Goal: Task Accomplishment & Management: Use online tool/utility

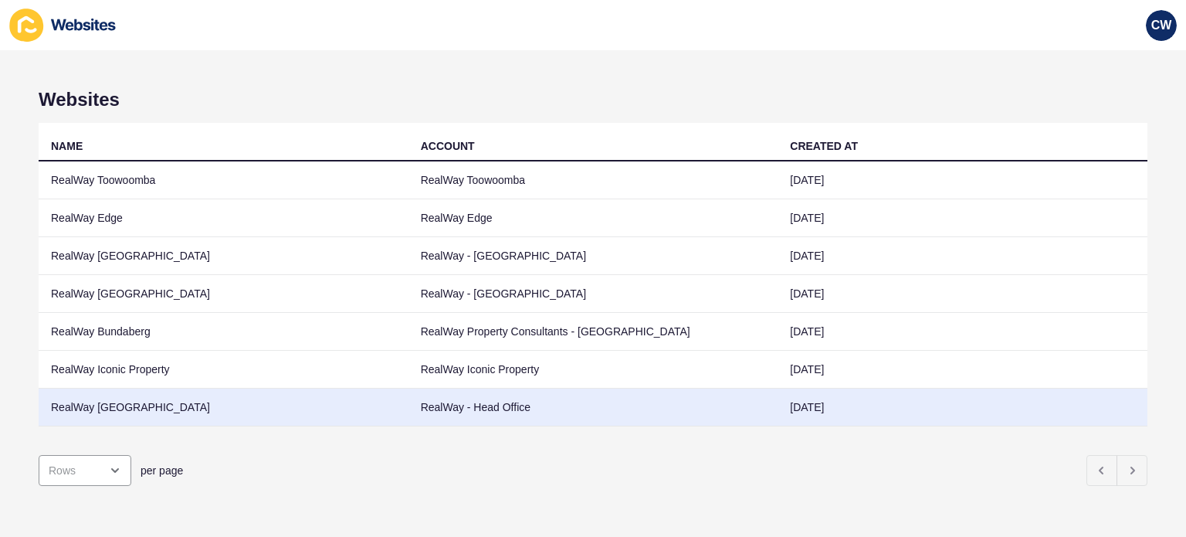
click at [451, 394] on td "RealWay - Head Office" at bounding box center [593, 407] width 370 height 38
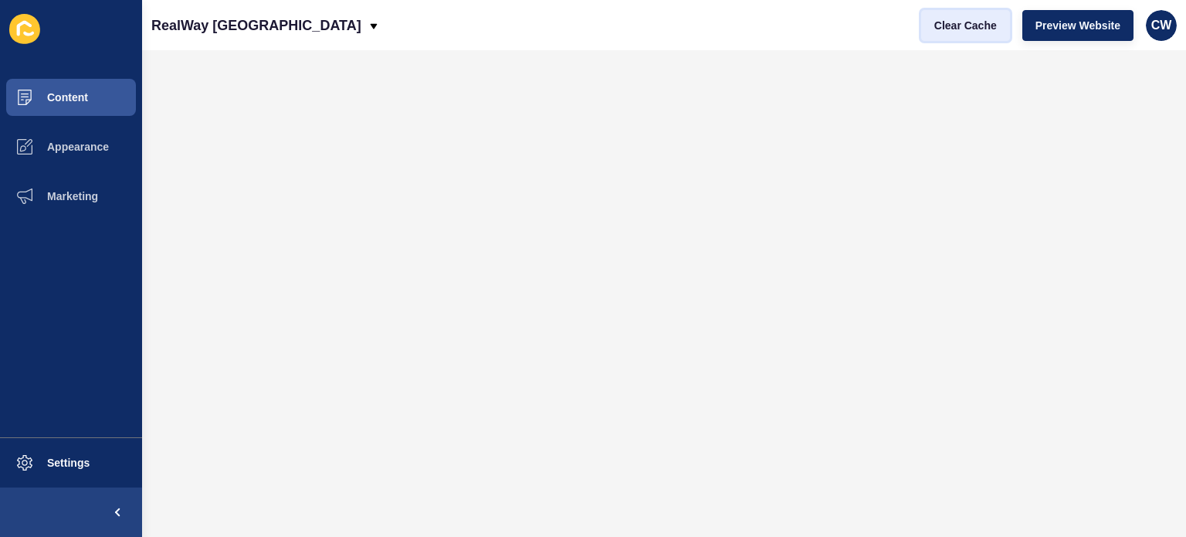
click at [979, 19] on span "Clear Cache" at bounding box center [965, 25] width 63 height 15
click at [960, 31] on span "Clear Cache" at bounding box center [965, 25] width 63 height 15
click at [964, 19] on span "Clear Cache" at bounding box center [965, 25] width 63 height 15
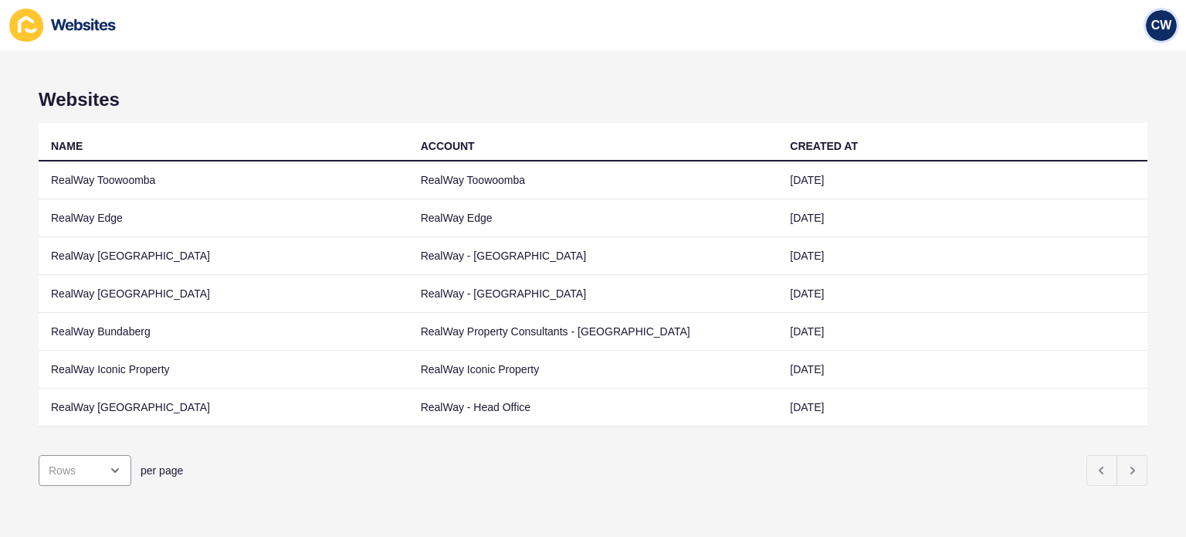
click at [1163, 22] on span "CW" at bounding box center [1161, 25] width 21 height 15
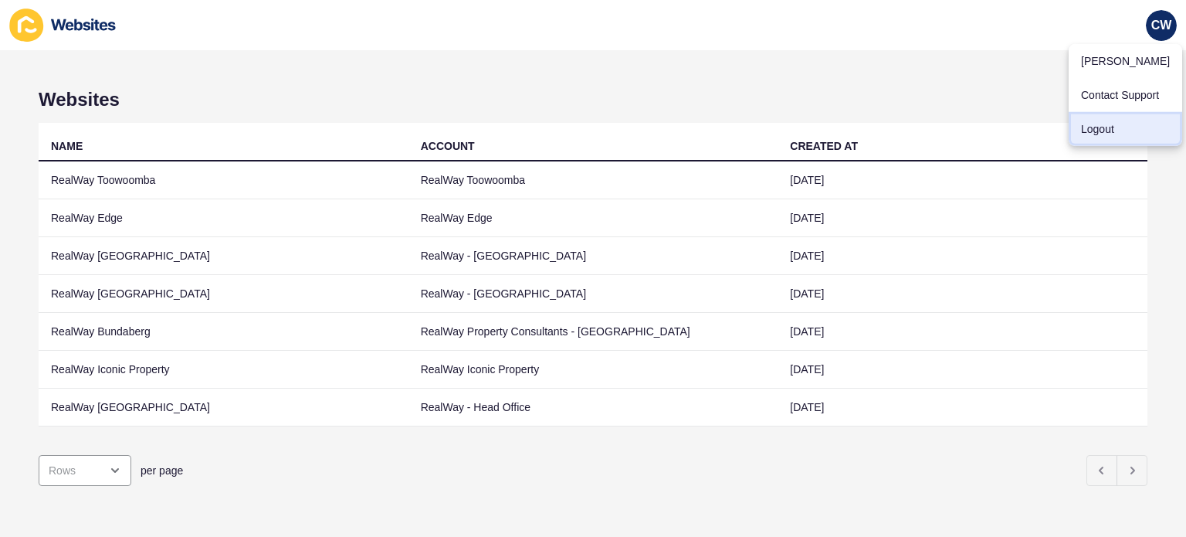
click at [1136, 137] on link "Logout" at bounding box center [1125, 129] width 113 height 34
